Goal: Task Accomplishment & Management: Use online tool/utility

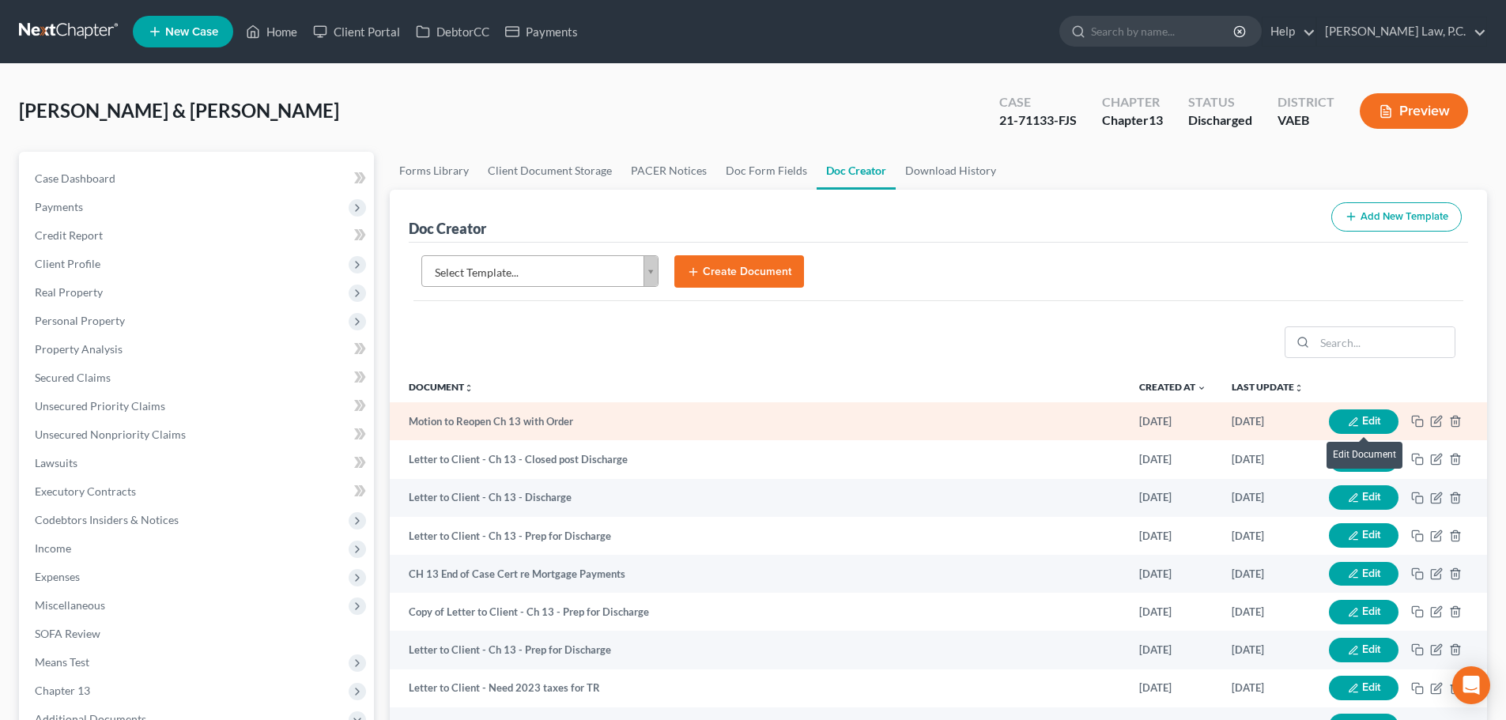
click at [1380, 413] on button "Edit" at bounding box center [1364, 421] width 70 height 25
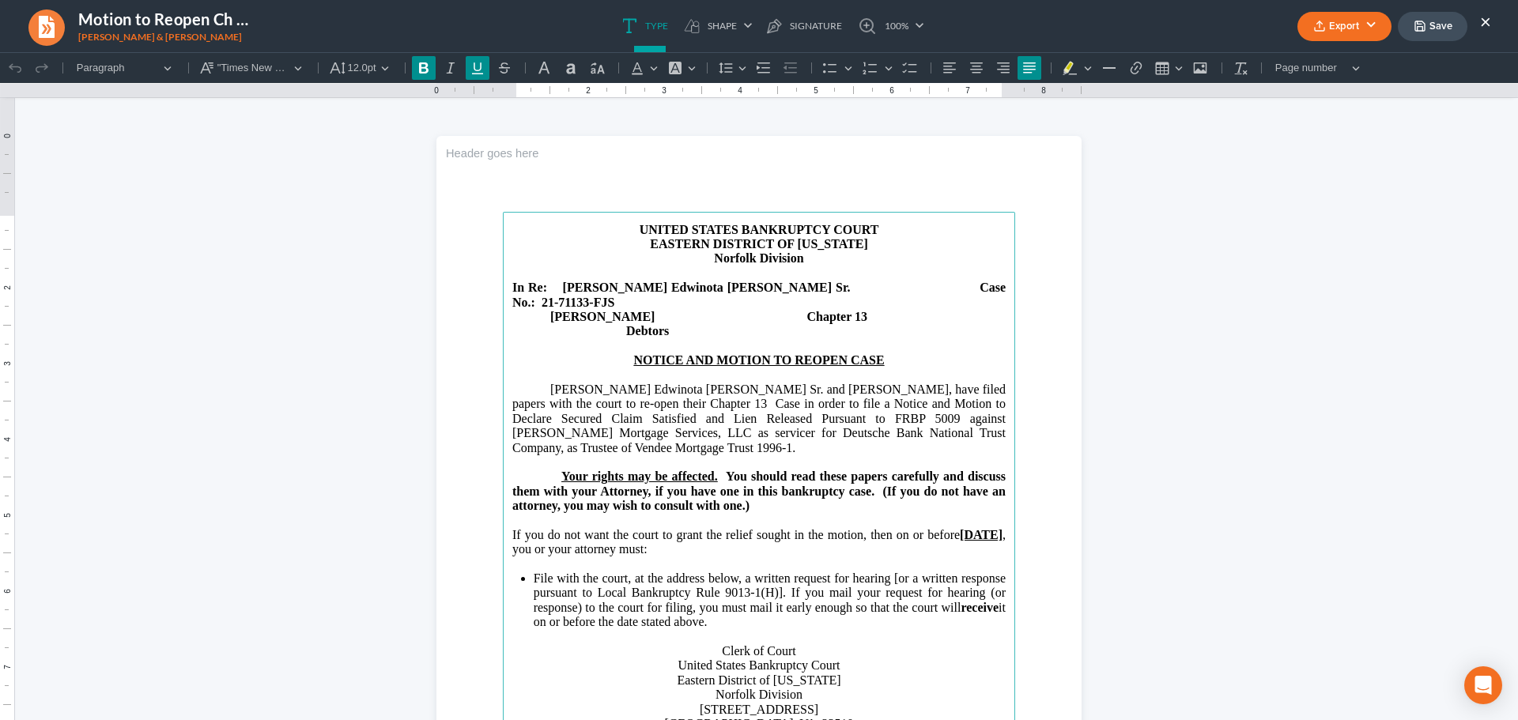
drag, startPoint x: 521, startPoint y: 537, endPoint x: 594, endPoint y: 537, distance: 72.7
click at [960, 537] on u "[DATE]" at bounding box center [981, 534] width 43 height 13
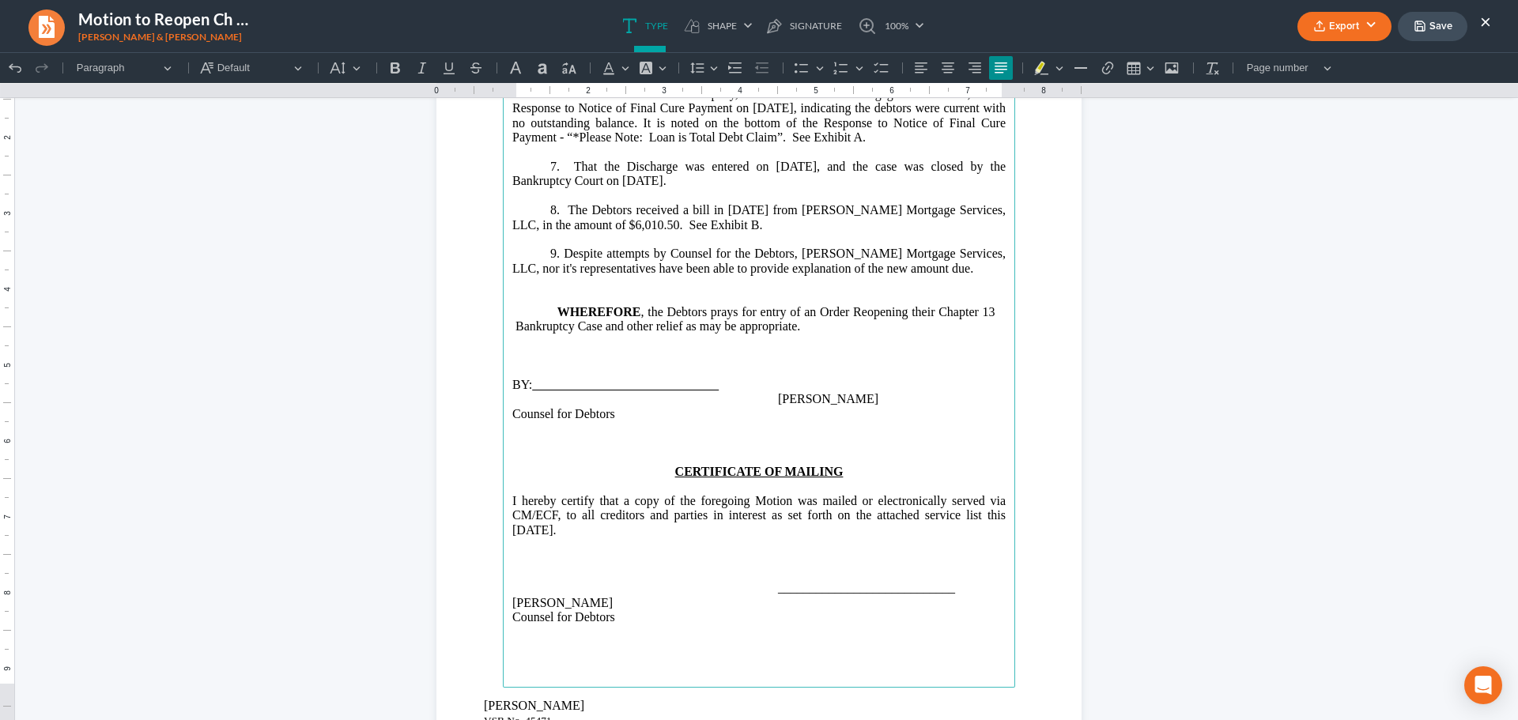
scroll to position [1897, 0]
drag, startPoint x: 504, startPoint y: 534, endPoint x: 560, endPoint y: 534, distance: 55.3
click at [560, 534] on main "⁠⁠⁠⁠⁠⁠⁠ 6. That the Secured Creditor, [PERSON_NAME] Mortgage Services, LLC, as …" at bounding box center [759, 373] width 512 height 626
drag, startPoint x: 940, startPoint y: 382, endPoint x: 753, endPoint y: 382, distance: 186.5
click at [718, 382] on u "Rich Text Editor, page-2-main" at bounding box center [625, 382] width 187 height 13
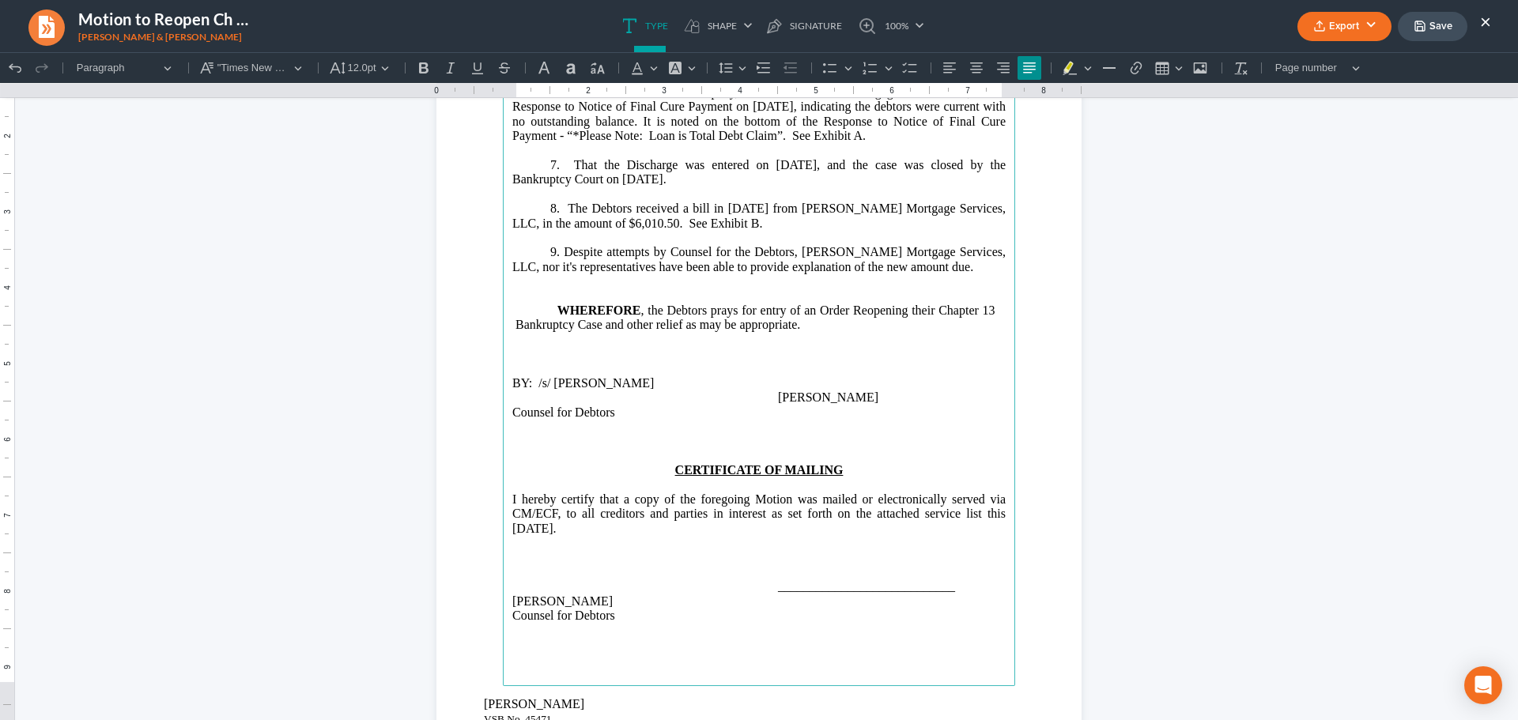
drag, startPoint x: 882, startPoint y: 379, endPoint x: 758, endPoint y: 381, distance: 124.1
click at [758, 381] on p "BY: /s/ [PERSON_NAME]" at bounding box center [758, 383] width 493 height 14
click at [476, 73] on icon "Editor toolbar" at bounding box center [477, 68] width 16 height 16
drag, startPoint x: 952, startPoint y: 592, endPoint x: 775, endPoint y: 592, distance: 177.0
click at [775, 592] on p "____________________________" at bounding box center [758, 586] width 493 height 14
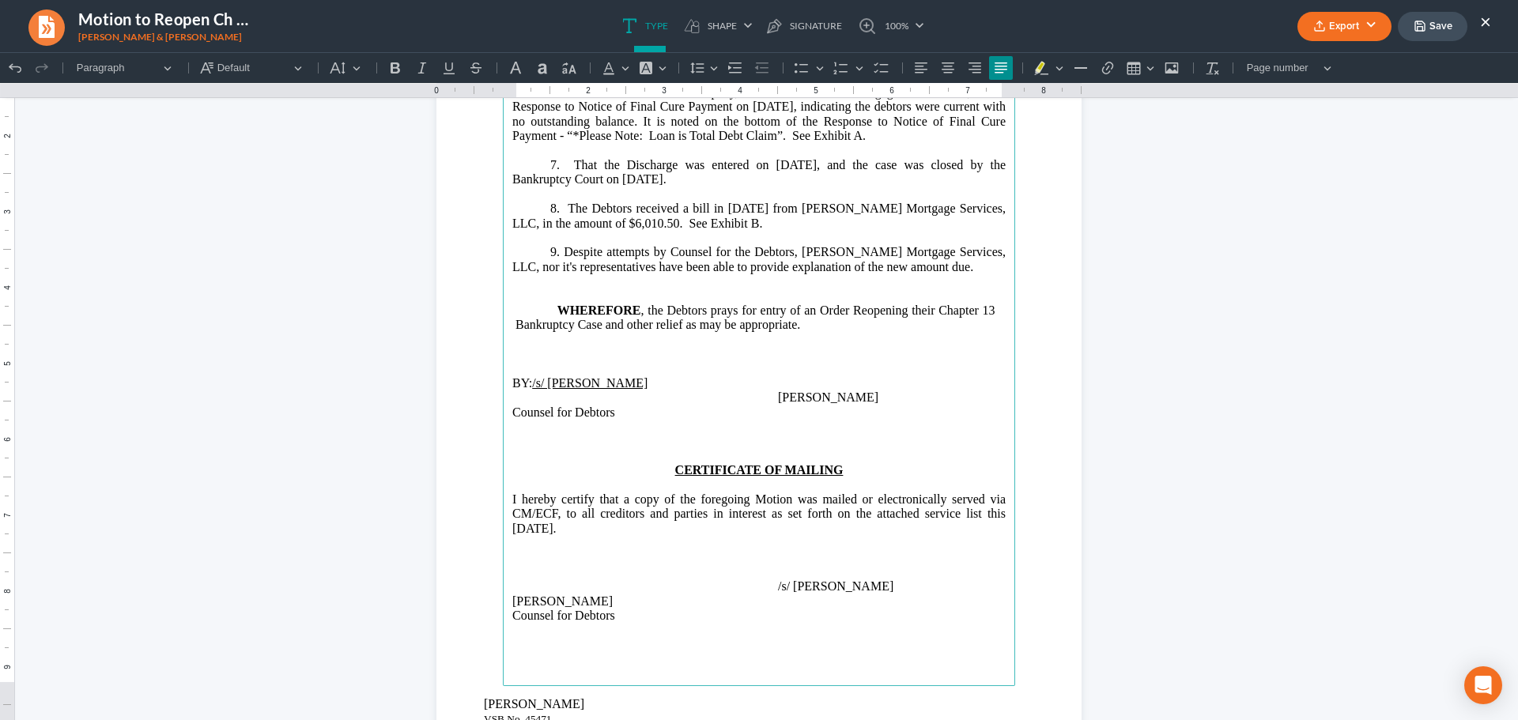
drag, startPoint x: 877, startPoint y: 586, endPoint x: 771, endPoint y: 586, distance: 105.9
click at [771, 586] on p "⁠⁠⁠⁠⁠⁠⁠/s/ [PERSON_NAME]" at bounding box center [758, 586] width 493 height 14
click at [452, 71] on icon "Editor toolbar" at bounding box center [449, 68] width 16 height 16
click at [944, 559] on p "Rich Text Editor, page-2-main" at bounding box center [758, 558] width 493 height 14
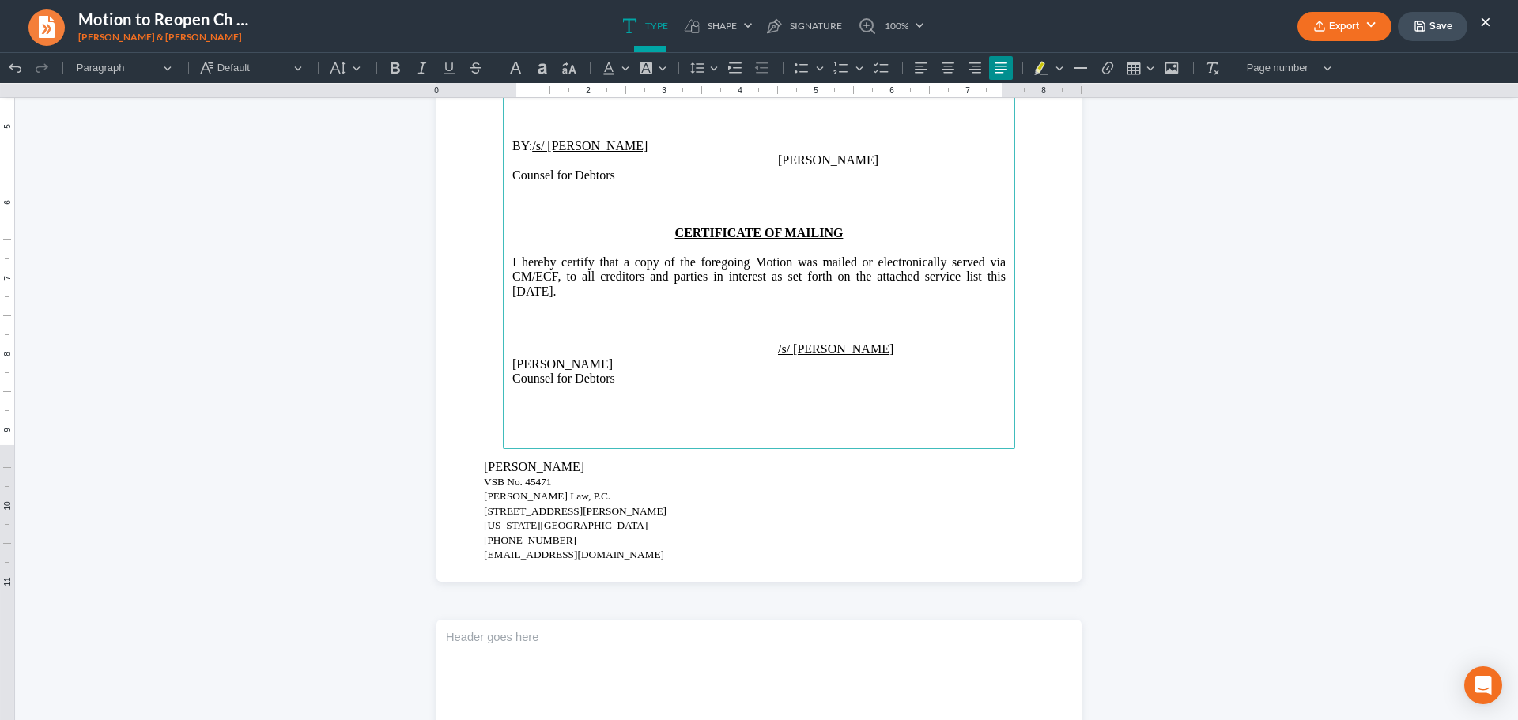
scroll to position [2055, 0]
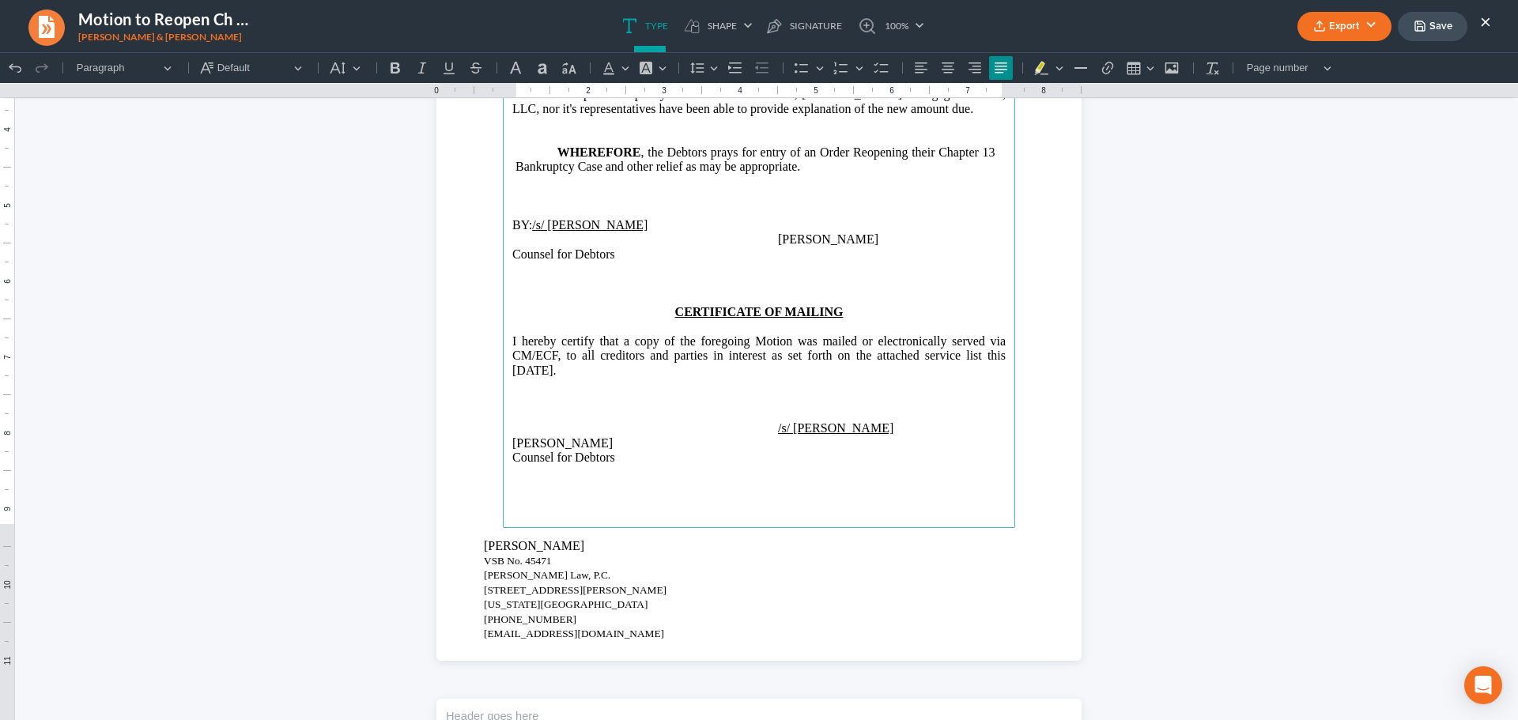
click at [1344, 24] on button "Export" at bounding box center [1344, 26] width 94 height 29
click at [1322, 62] on link "PDF" at bounding box center [1342, 63] width 123 height 27
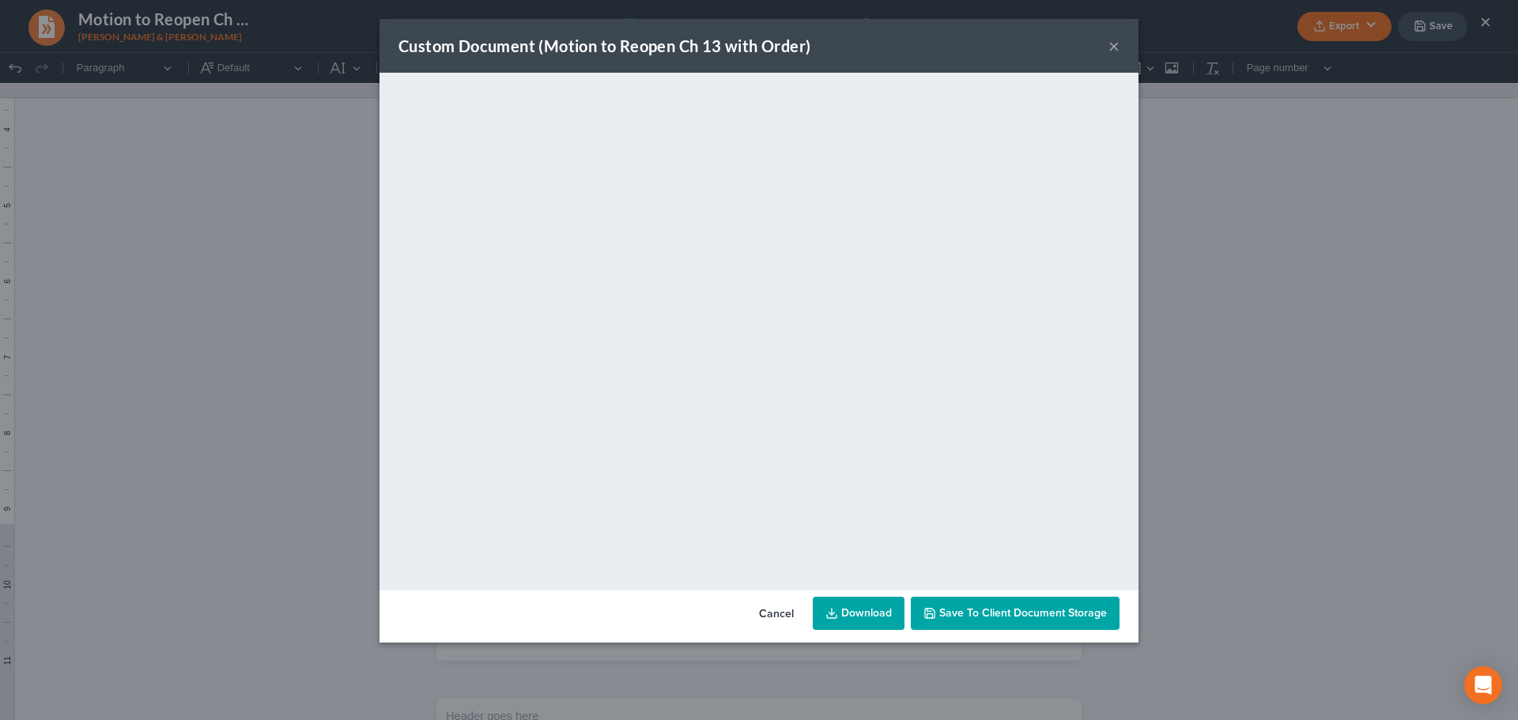
click at [1108, 47] on button "×" at bounding box center [1113, 45] width 11 height 19
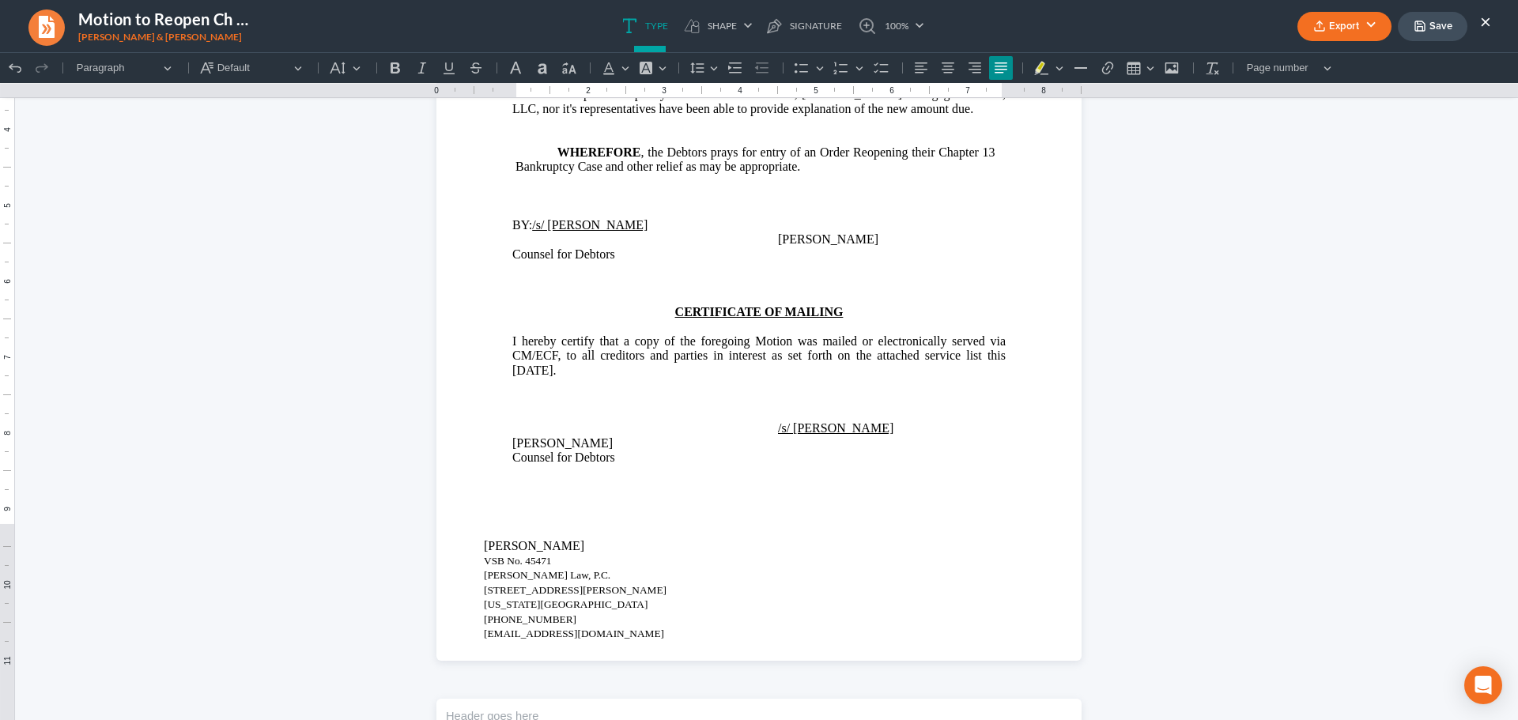
click at [1433, 27] on button "Save" at bounding box center [1432, 26] width 70 height 29
click at [1448, 31] on button "Save" at bounding box center [1432, 26] width 70 height 29
click at [1490, 18] on button "×" at bounding box center [1485, 21] width 11 height 19
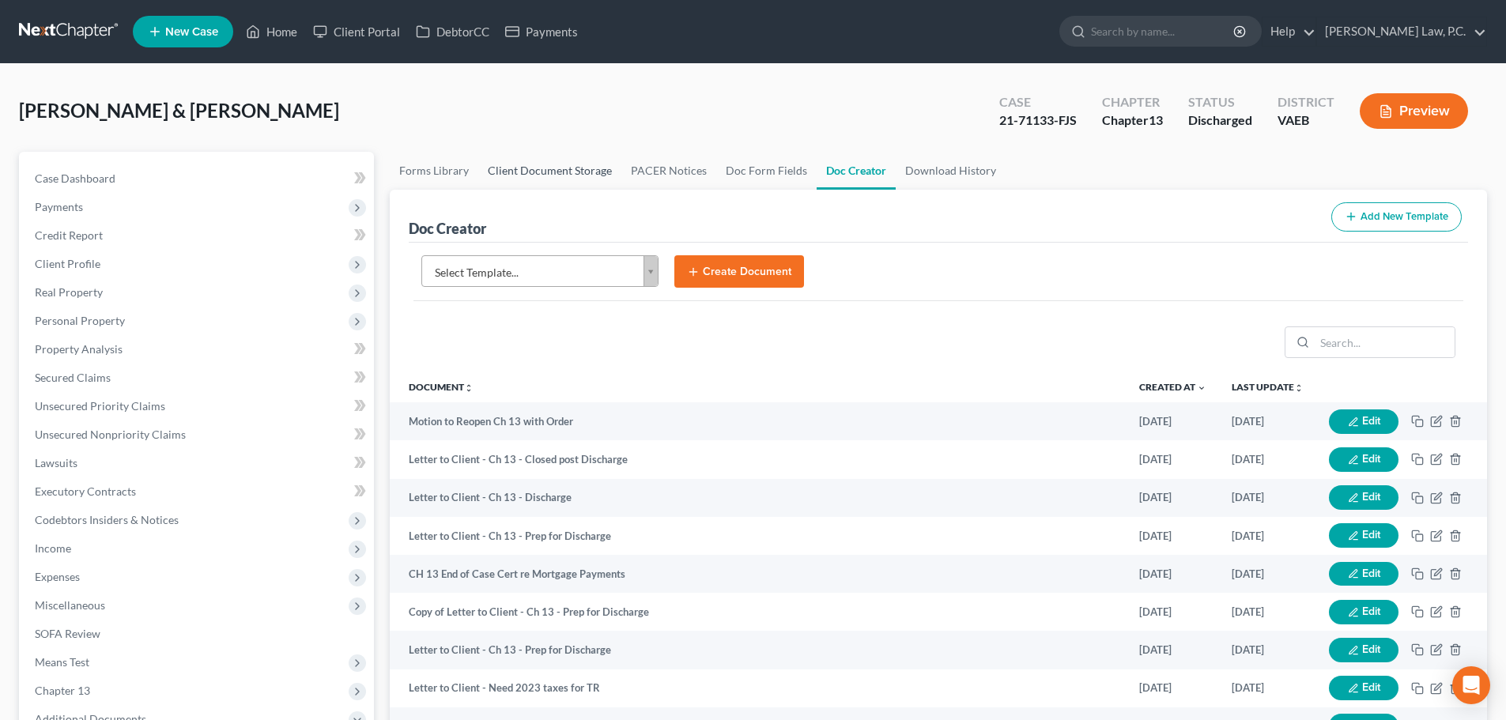
click at [588, 176] on link "Client Document Storage" at bounding box center [549, 171] width 143 height 38
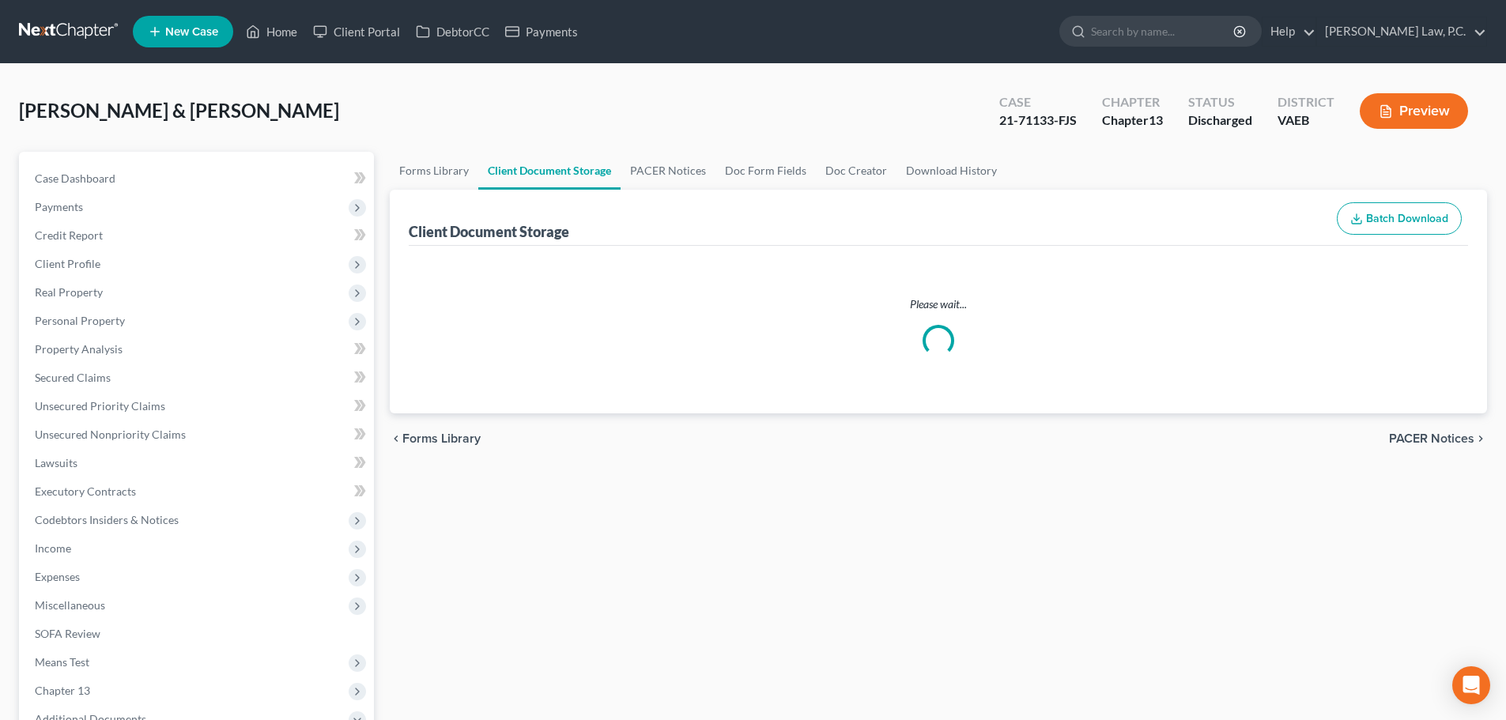
select select "0"
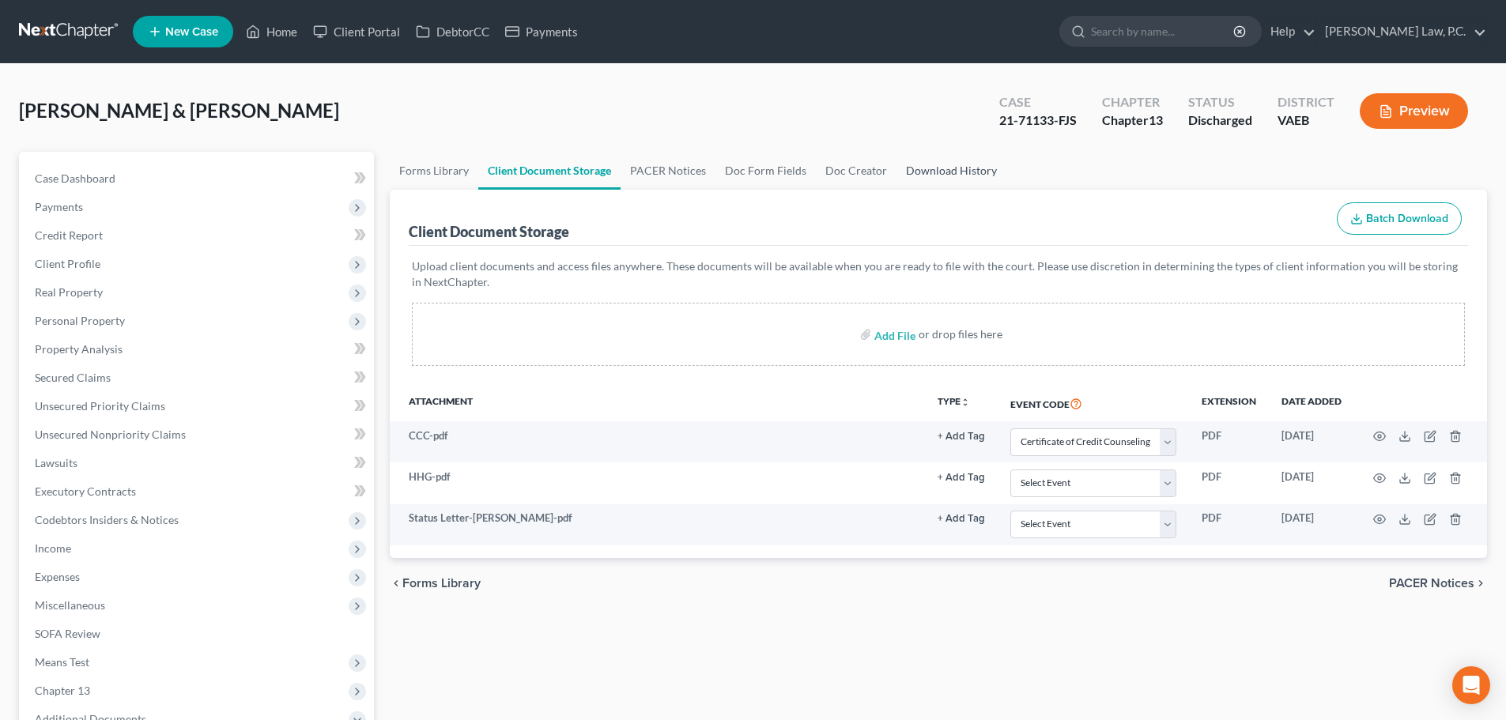
click at [960, 171] on link "Download History" at bounding box center [951, 171] width 110 height 38
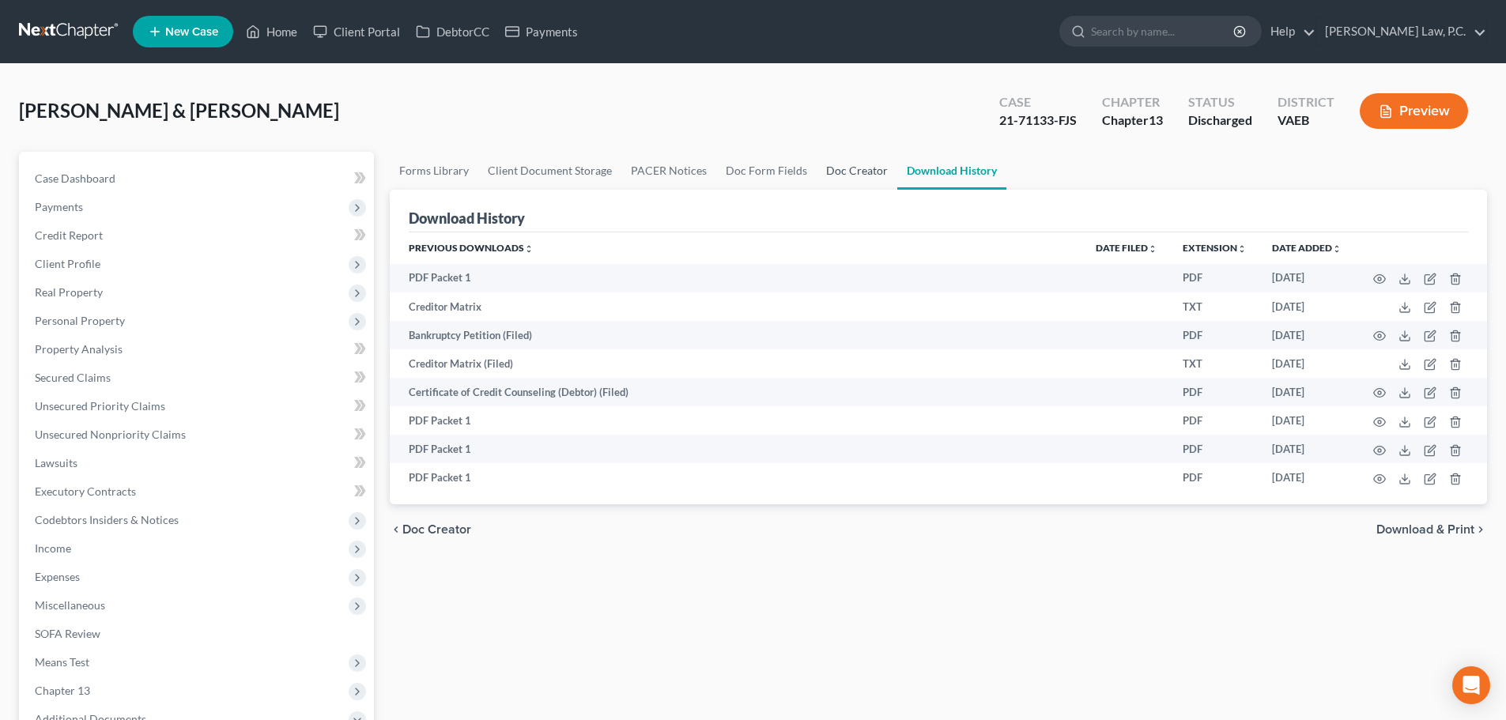
click at [859, 171] on link "Doc Creator" at bounding box center [856, 171] width 81 height 38
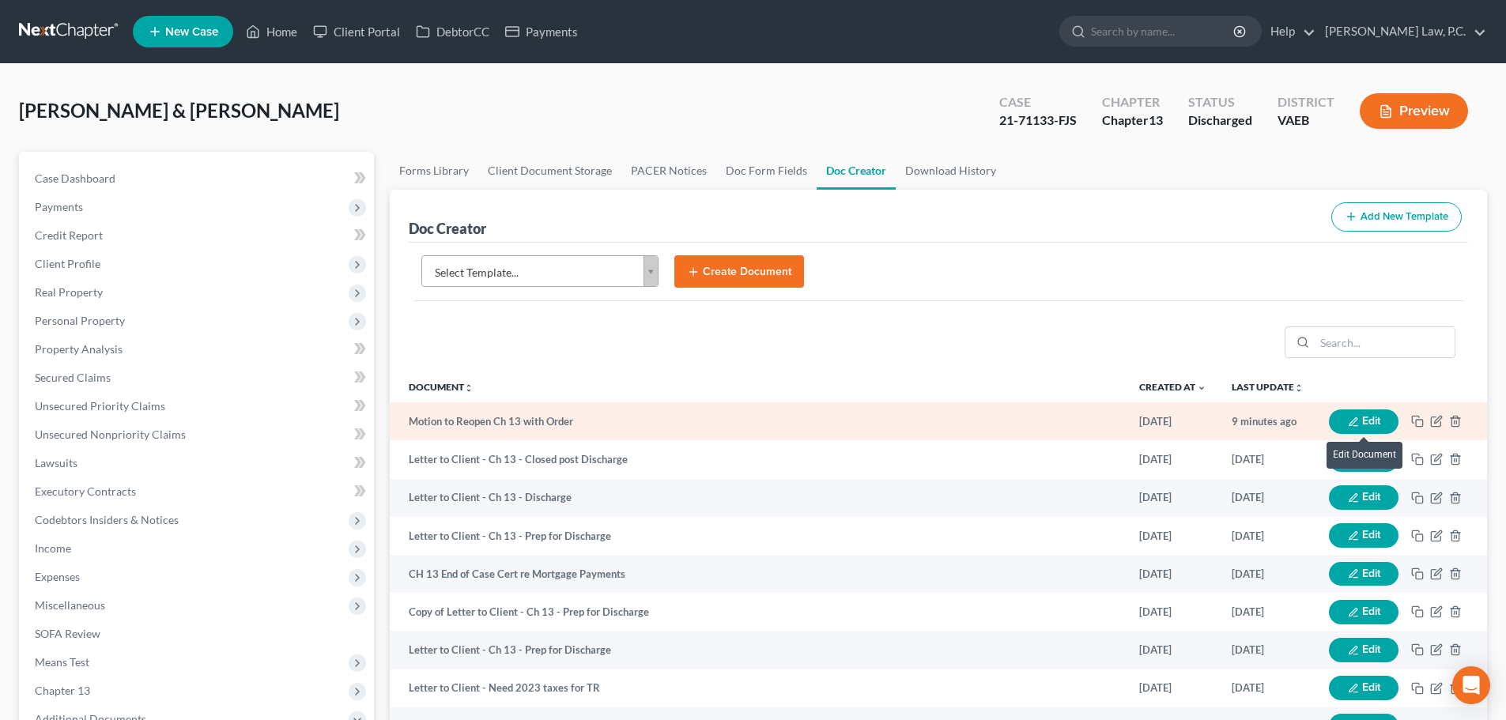
click at [1374, 418] on button "Edit" at bounding box center [1364, 421] width 70 height 25
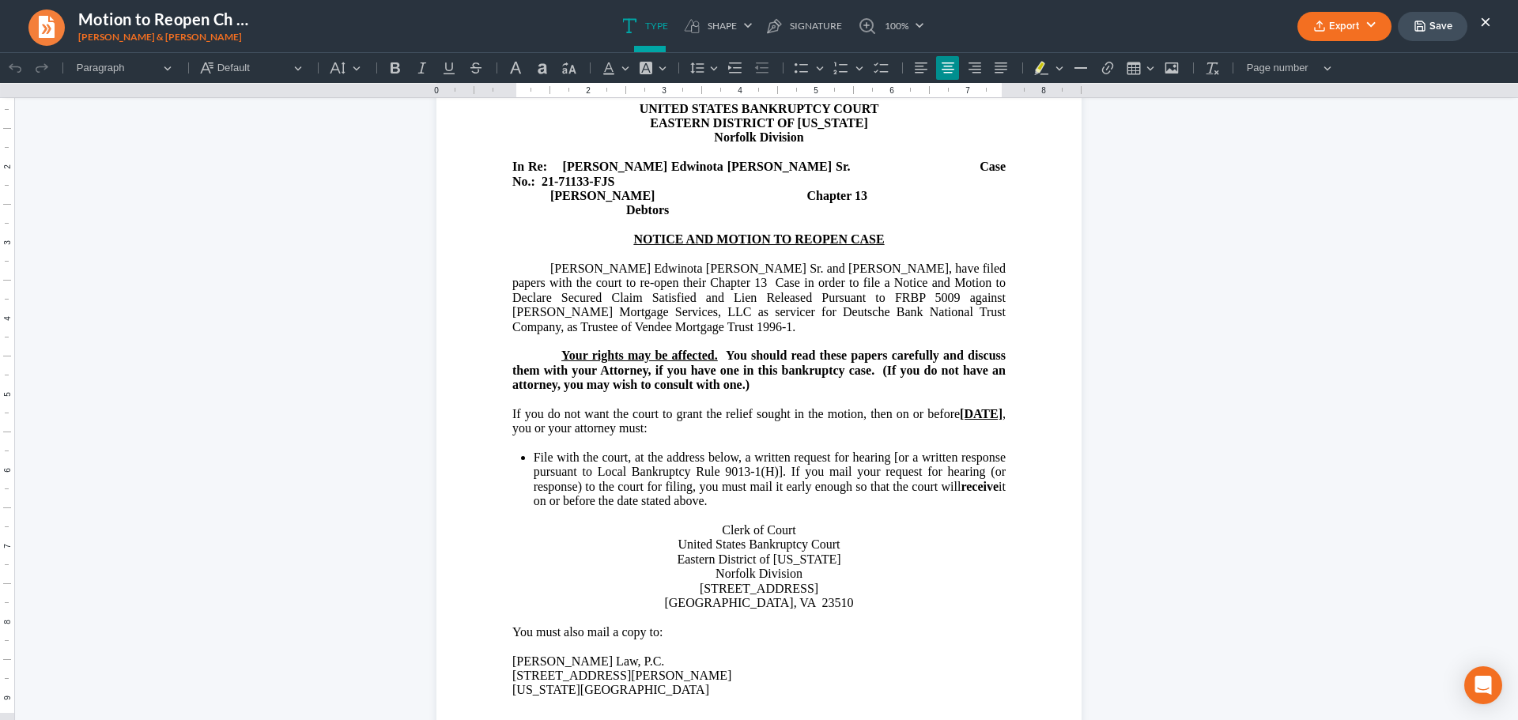
scroll to position [79, 0]
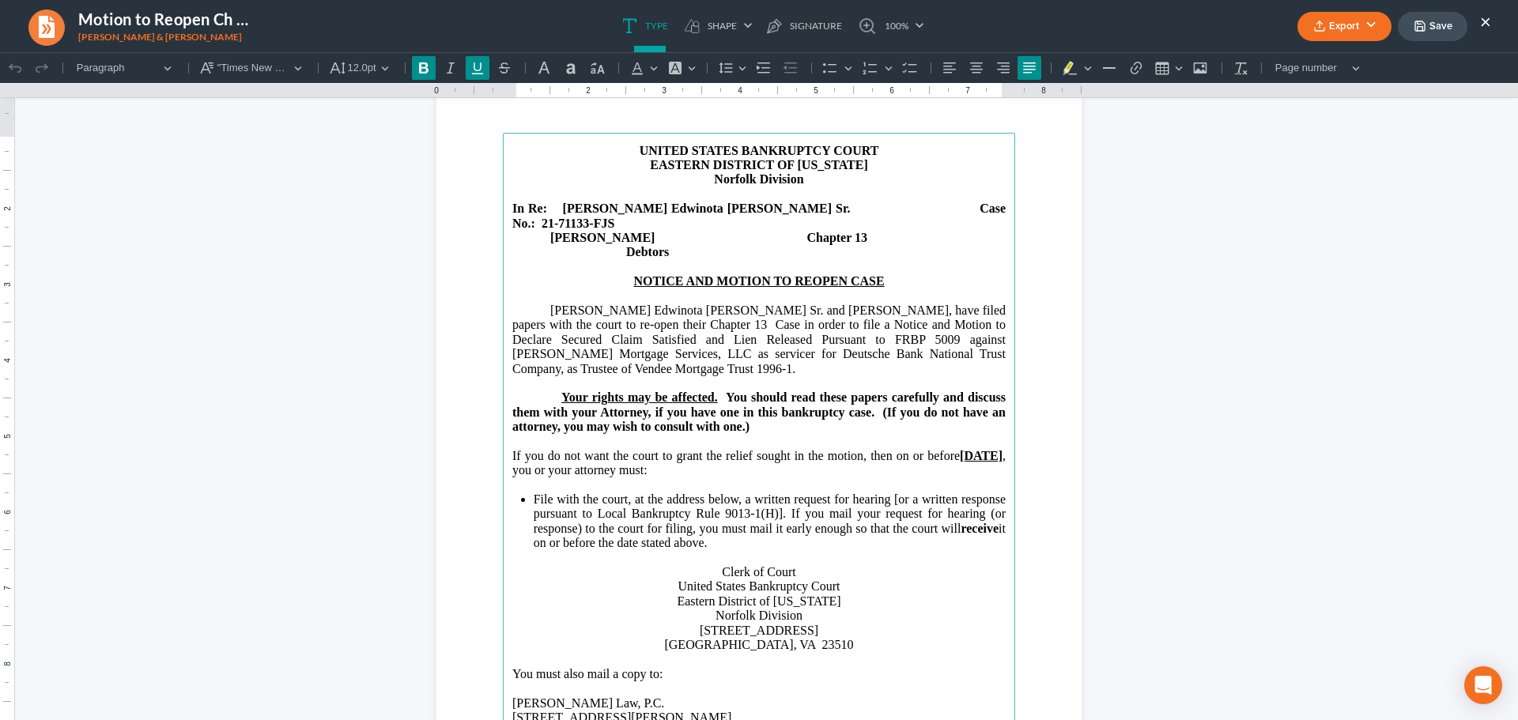
click at [960, 457] on u "[DATE]" at bounding box center [981, 455] width 43 height 13
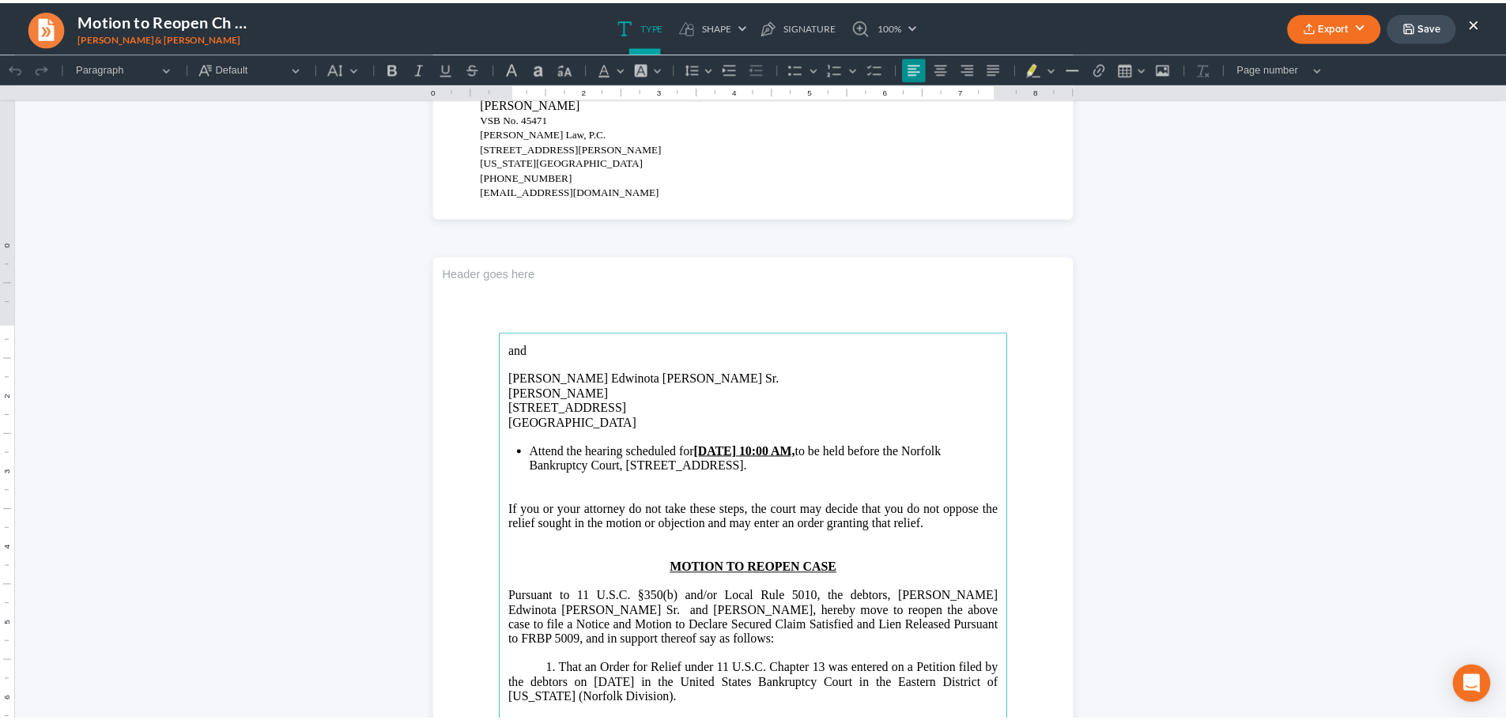
scroll to position [790, 0]
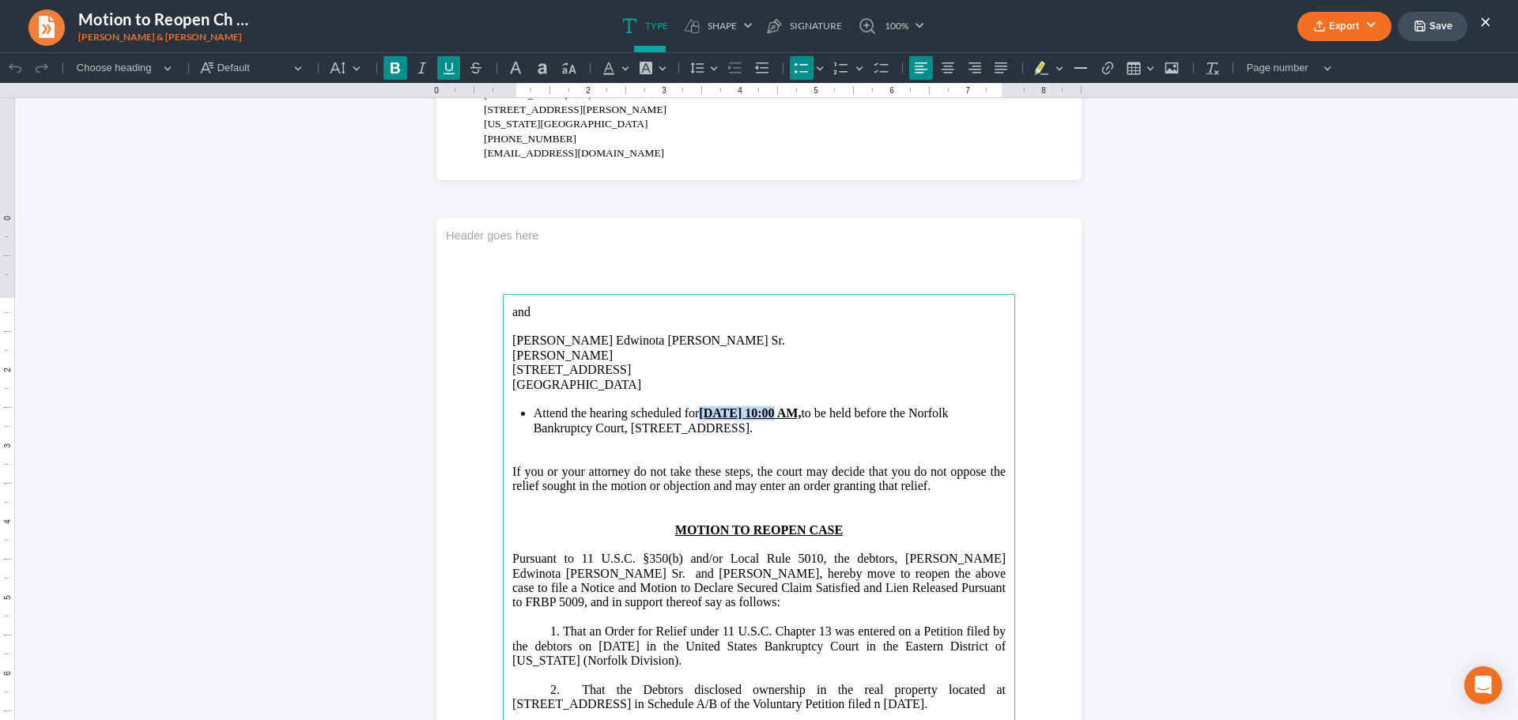
drag, startPoint x: 697, startPoint y: 413, endPoint x: 771, endPoint y: 420, distance: 73.8
click at [771, 420] on u "[DATE] 10:00 AM," at bounding box center [750, 412] width 102 height 13
drag, startPoint x: 697, startPoint y: 409, endPoint x: 761, endPoint y: 413, distance: 64.2
click at [761, 413] on li "Attend the hearing scheduled for [DATE] 10:00 AM, to be held before the [GEOGRA…" at bounding box center [770, 420] width 472 height 29
click at [398, 62] on icon "Editor toolbar" at bounding box center [395, 68] width 16 height 16
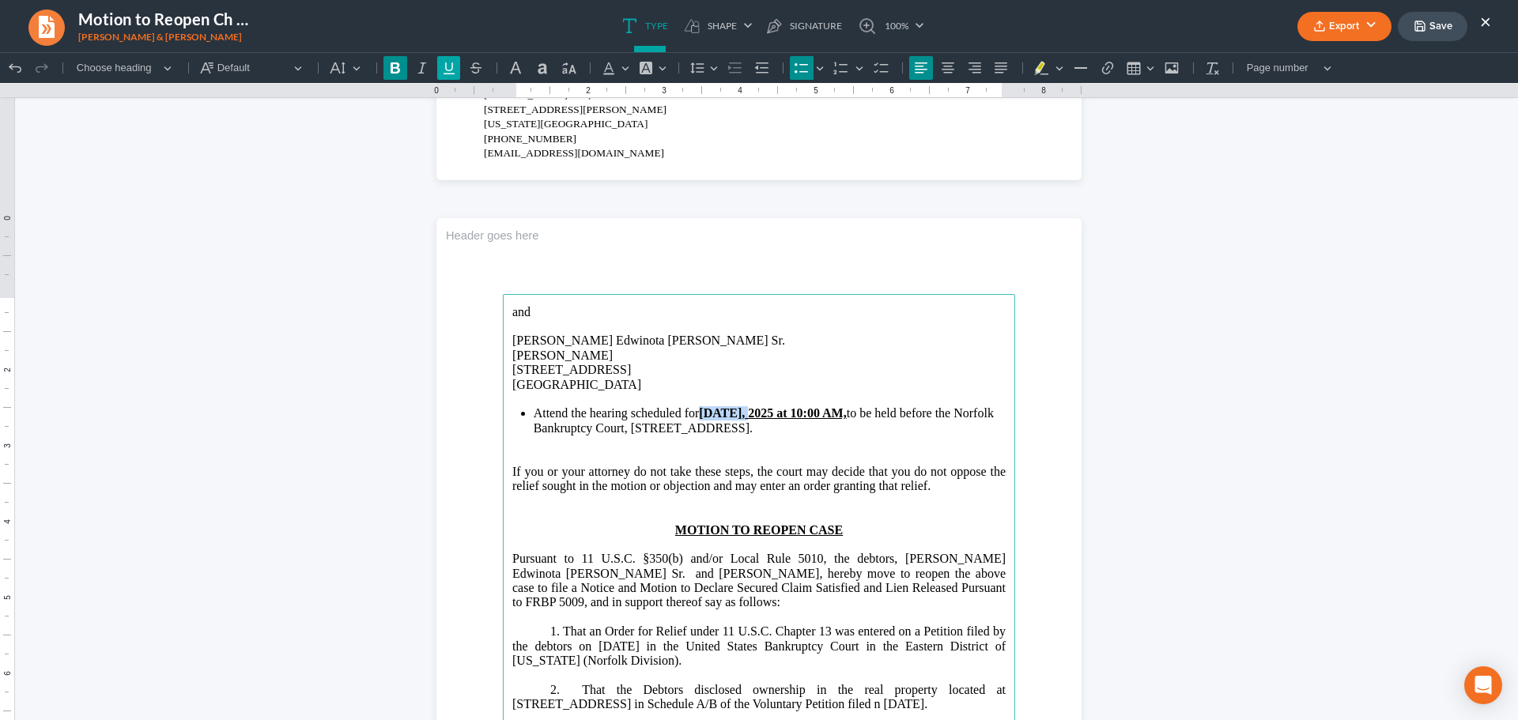
click at [451, 64] on icon "Editor toolbar" at bounding box center [449, 68] width 16 height 16
click at [911, 448] on p "Rich Text Editor, page-1-main" at bounding box center [758, 442] width 493 height 14
click at [1345, 17] on button "Export" at bounding box center [1344, 26] width 94 height 29
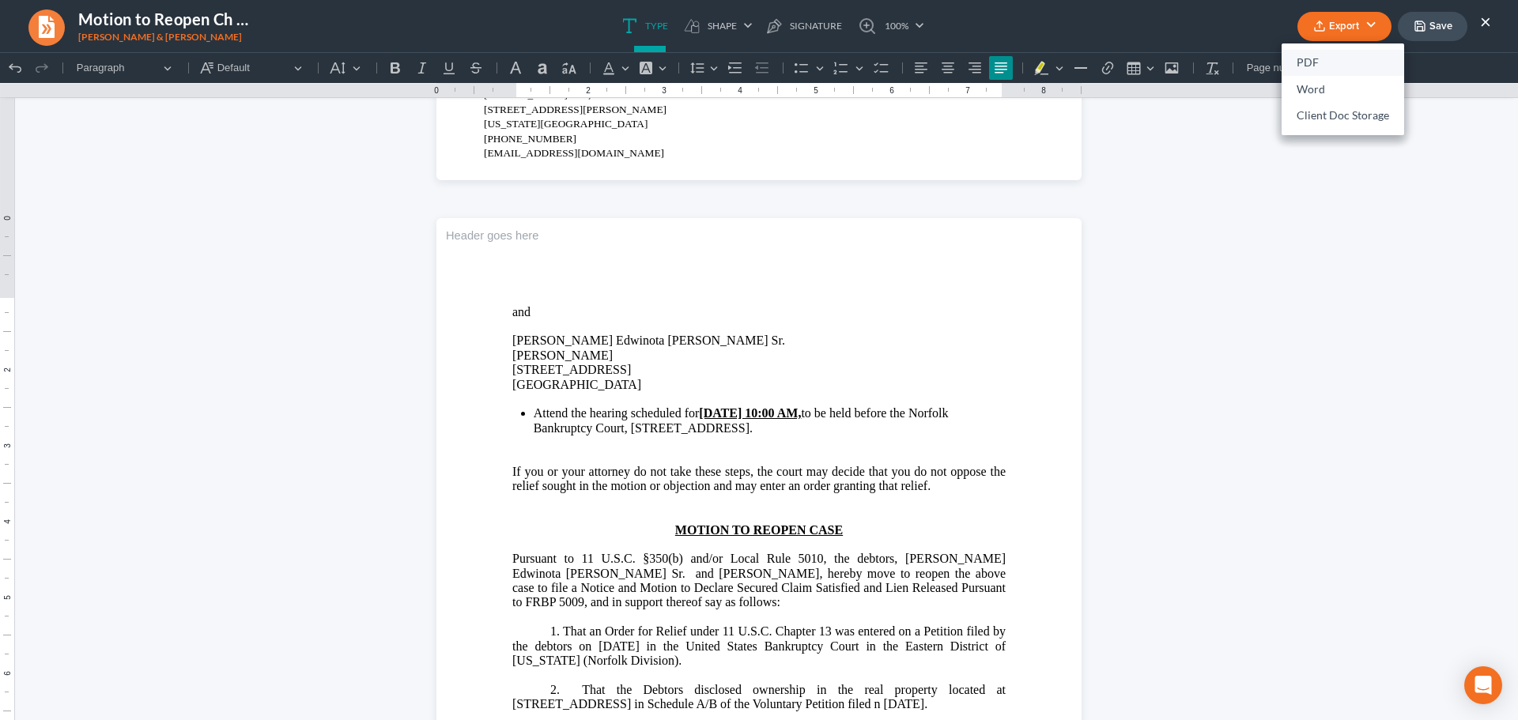
click at [1307, 62] on link "PDF" at bounding box center [1342, 63] width 123 height 27
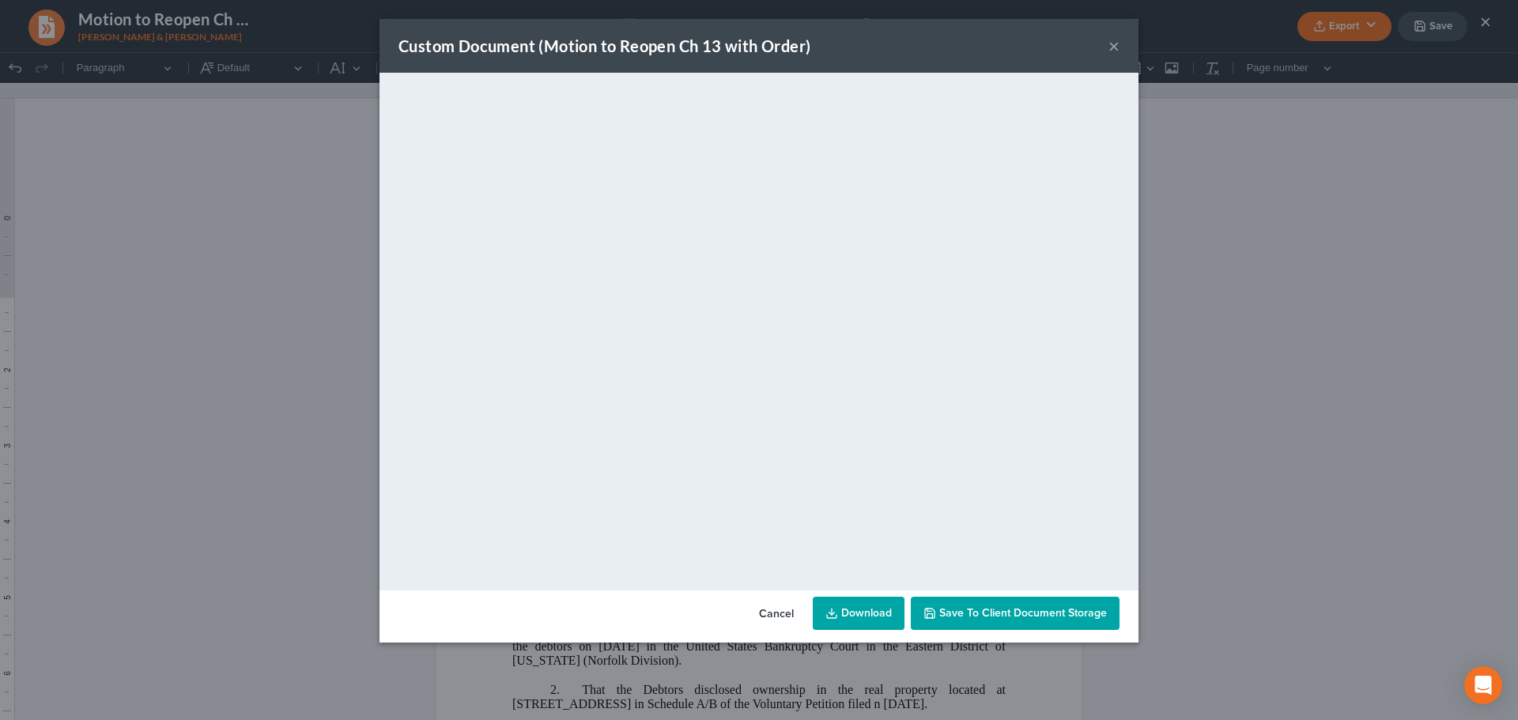
click at [1109, 43] on button "×" at bounding box center [1113, 45] width 11 height 19
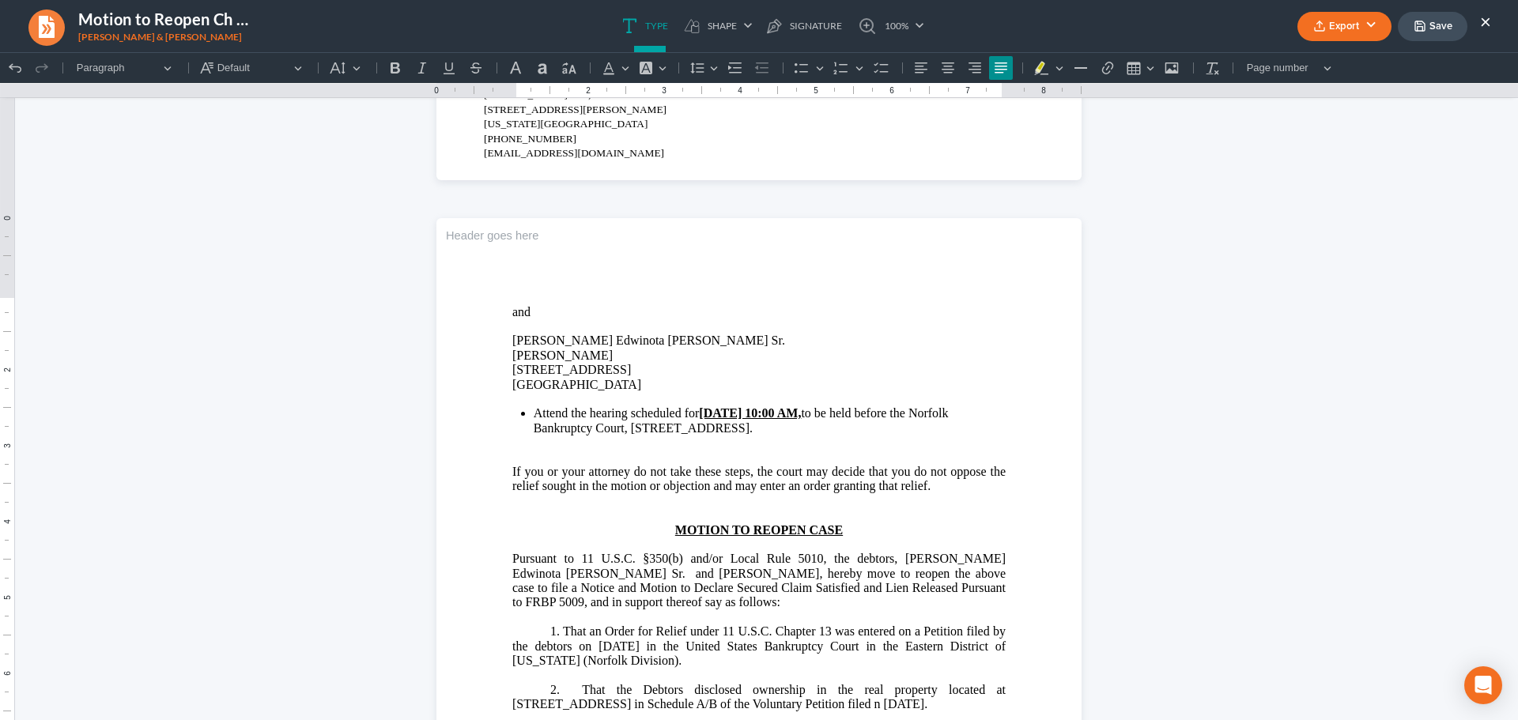
click at [1427, 28] on button "Save" at bounding box center [1432, 26] width 70 height 29
click at [971, 39] on ul "Type shapes Shape Line Check Arrow Circle Rectangle pen-tool Signature 100% Fit…" at bounding box center [773, 26] width 958 height 52
click at [1487, 25] on button "×" at bounding box center [1485, 21] width 11 height 19
